Goal: Navigation & Orientation: Find specific page/section

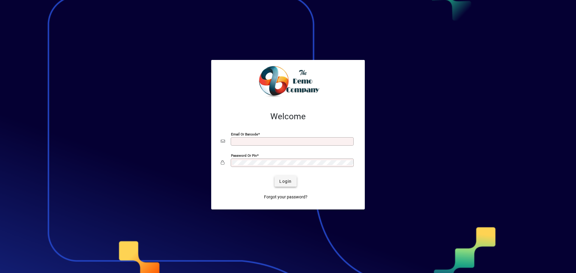
type input "**********"
click at [290, 162] on span "submit" at bounding box center [286, 181] width 22 height 14
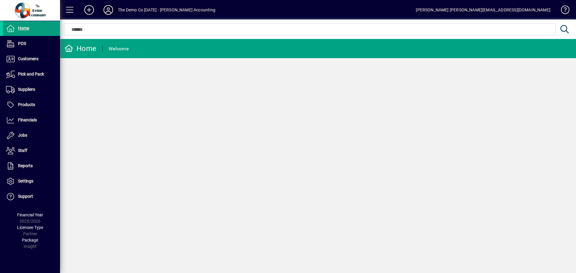
click at [110, 8] on icon at bounding box center [108, 10] width 12 height 10
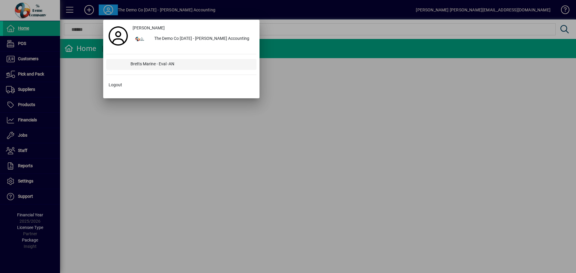
click at [147, 64] on div "Bretts Marine - Eval -AN" at bounding box center [191, 64] width 131 height 11
